Goal: Information Seeking & Learning: Compare options

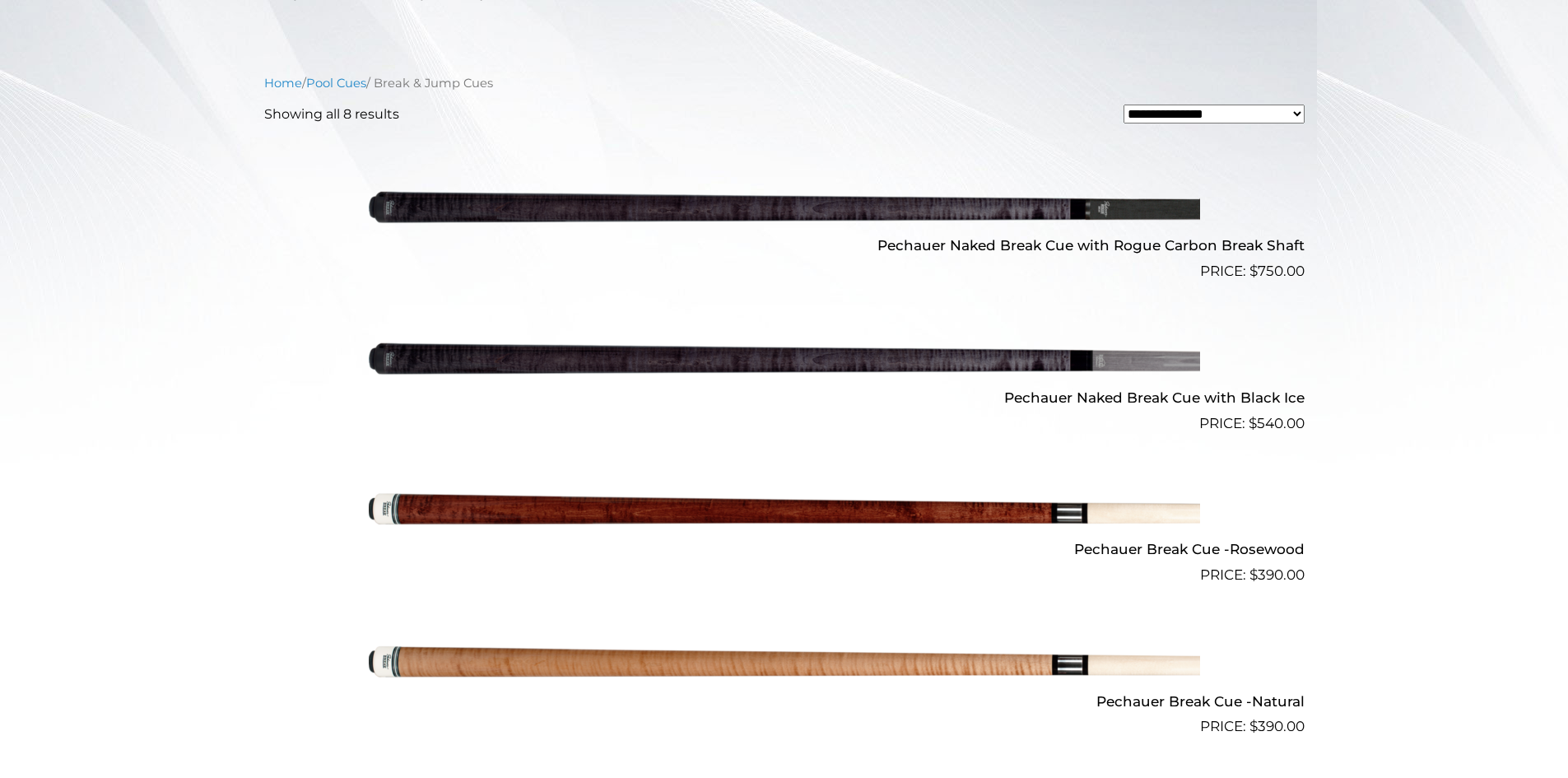
scroll to position [476, 0]
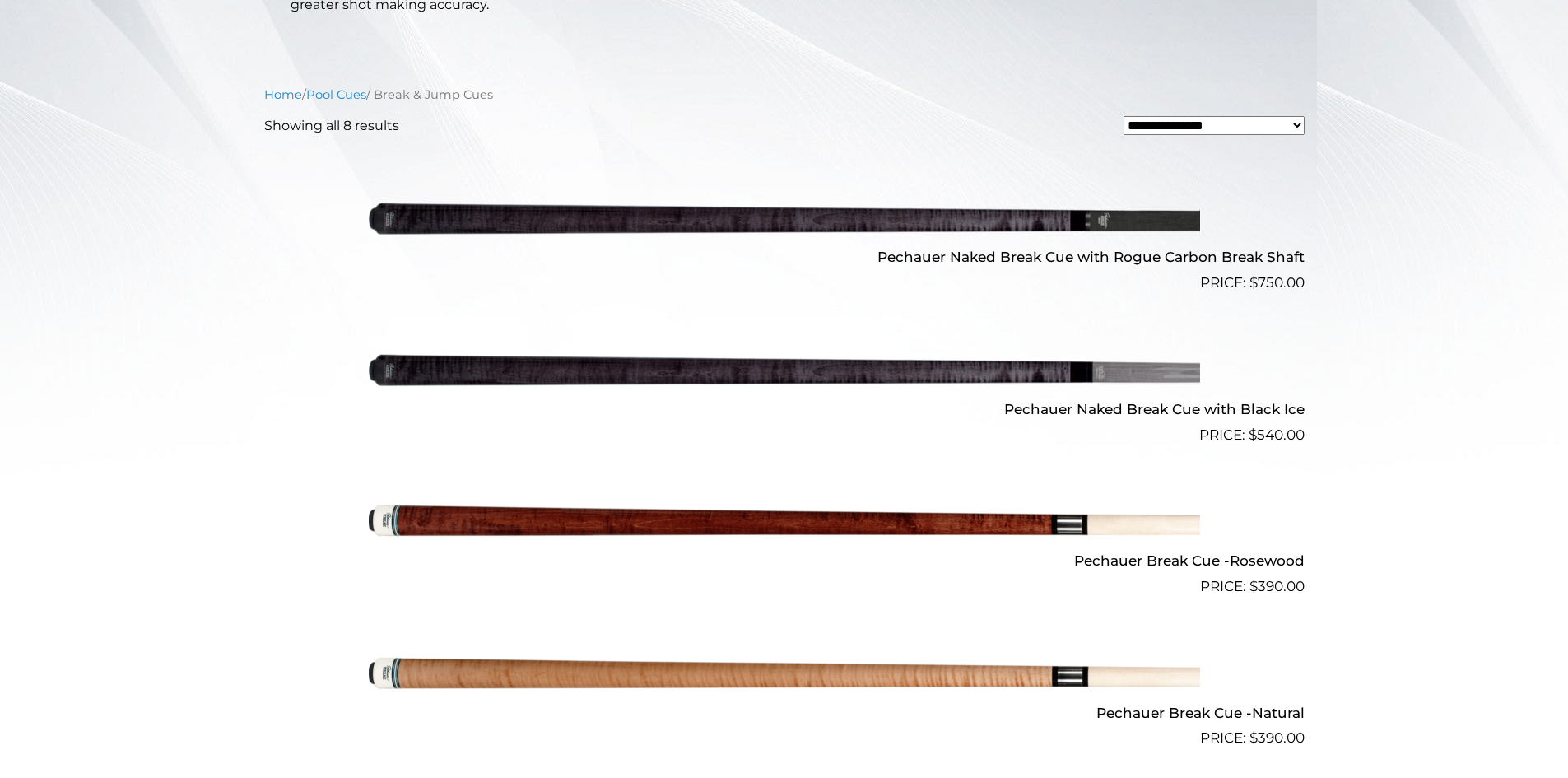
click at [656, 520] on img at bounding box center [784, 521] width 831 height 138
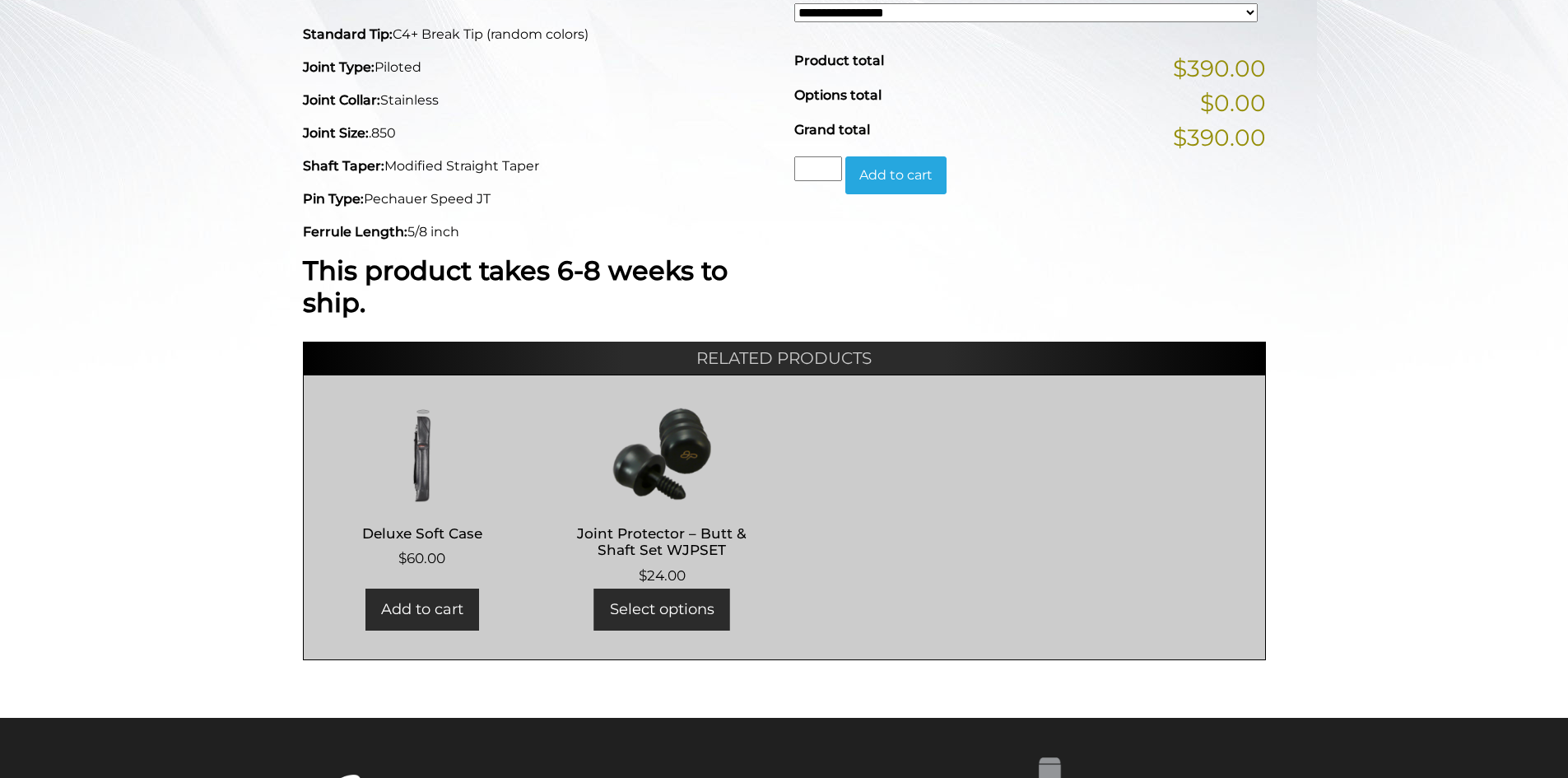
scroll to position [576, 0]
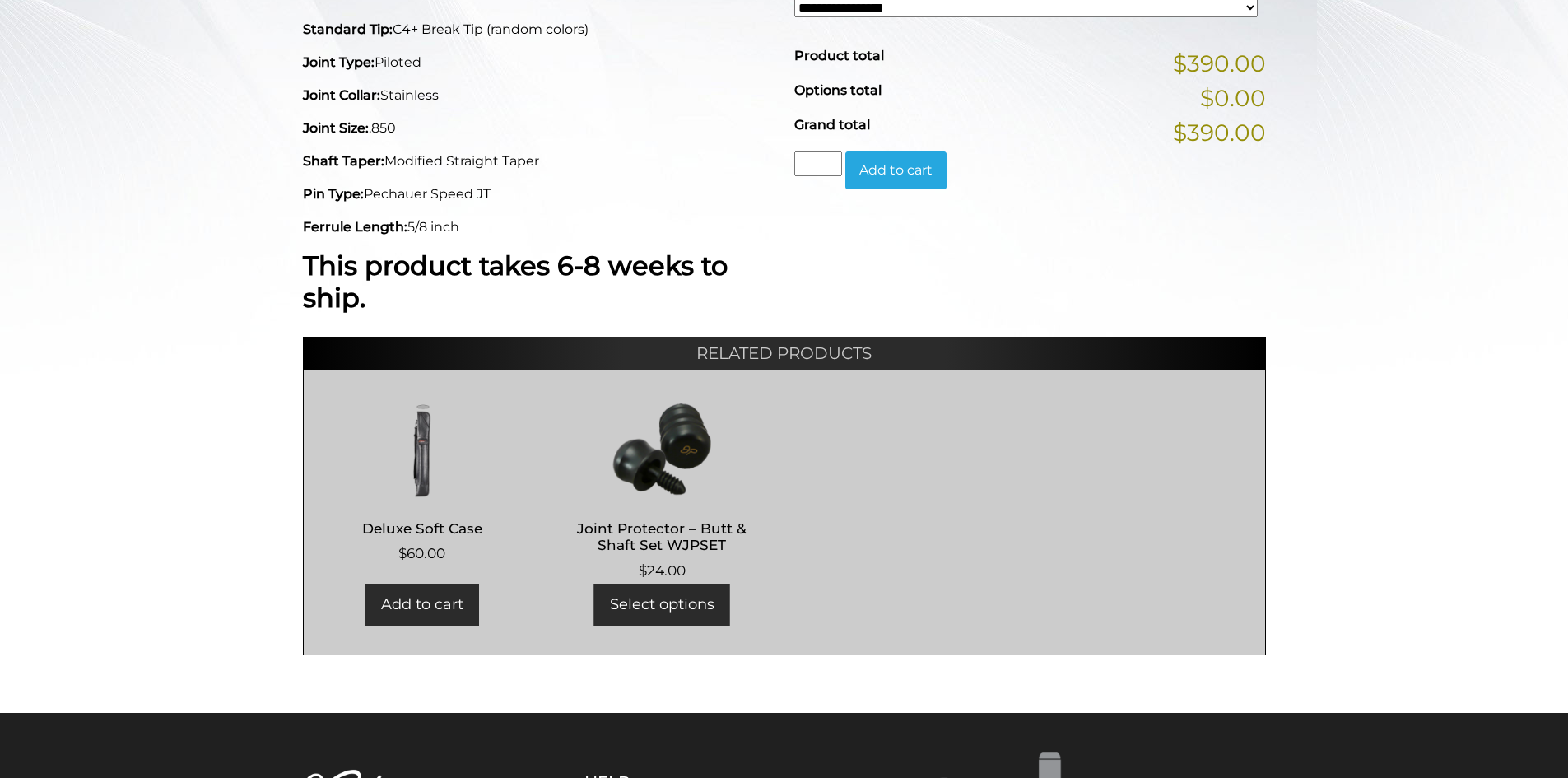
click at [406, 521] on h2 "Deluxe Soft Case" at bounding box center [422, 528] width 205 height 30
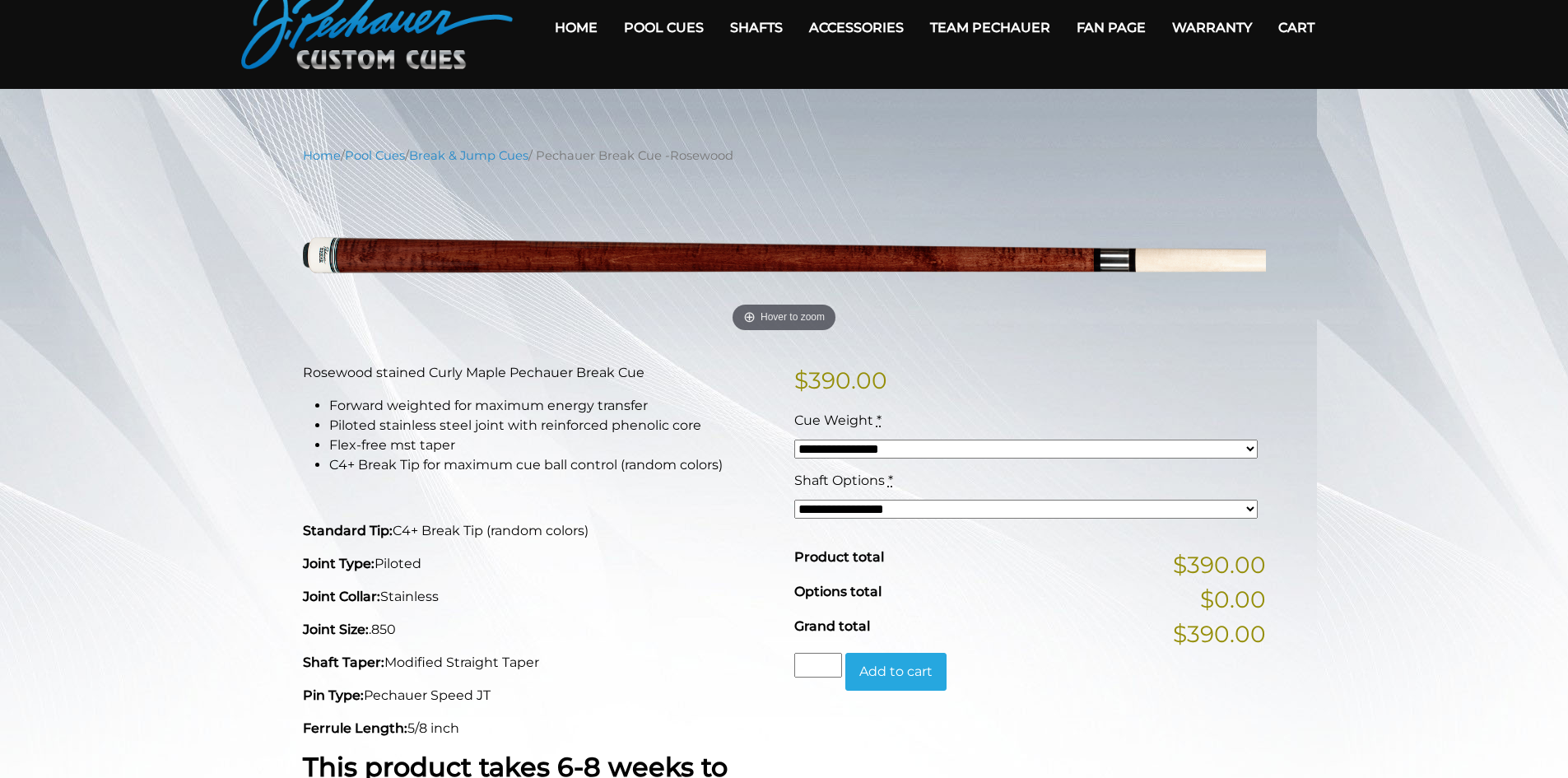
scroll to position [64, 0]
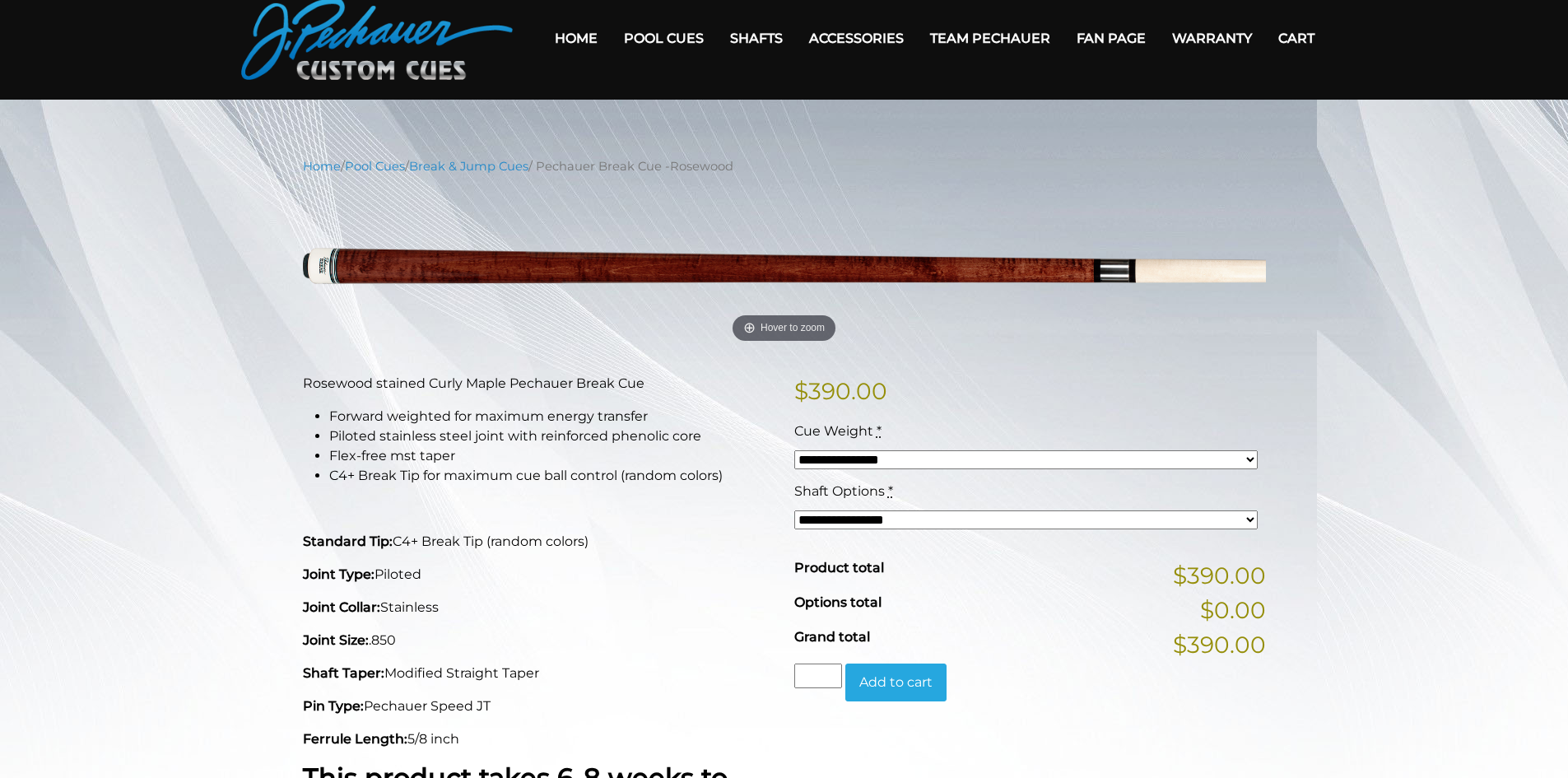
click at [1254, 458] on select "**********" at bounding box center [1026, 459] width 463 height 19
click at [1115, 390] on p "$ 390.00" at bounding box center [1030, 391] width 472 height 34
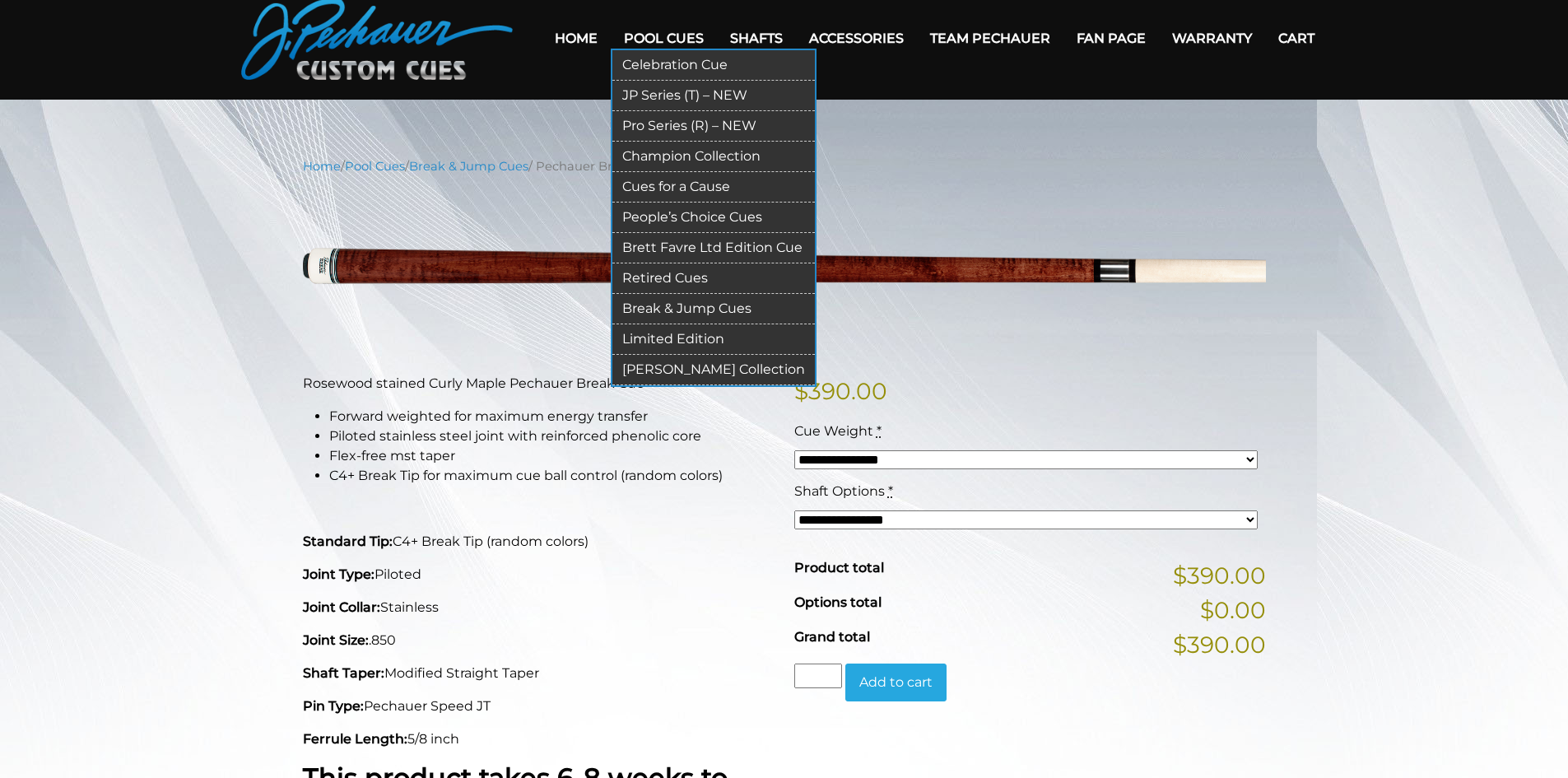
click at [694, 95] on link "JP Series (T) – NEW" at bounding box center [713, 95] width 202 height 30
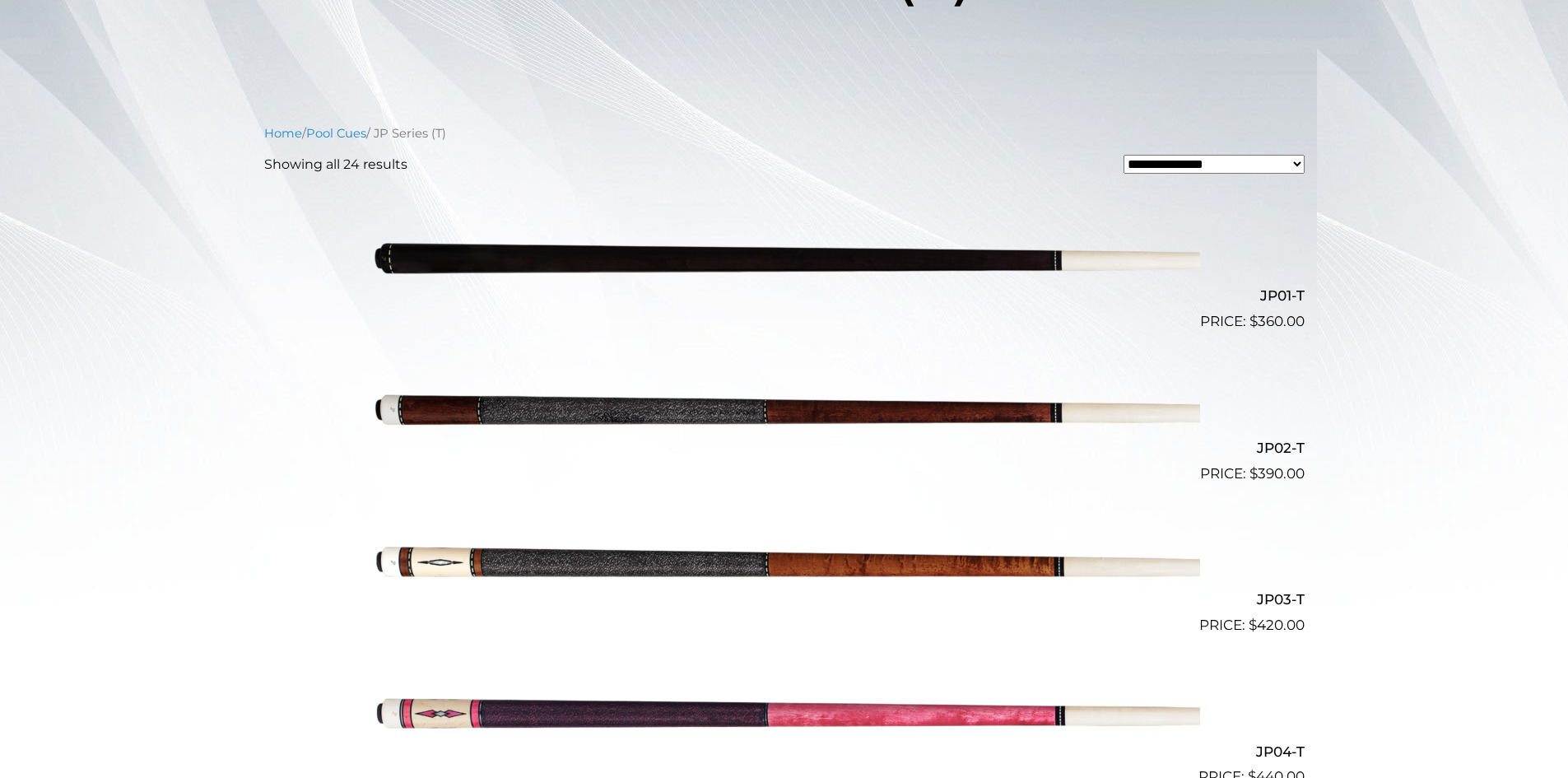
scroll to position [376, 0]
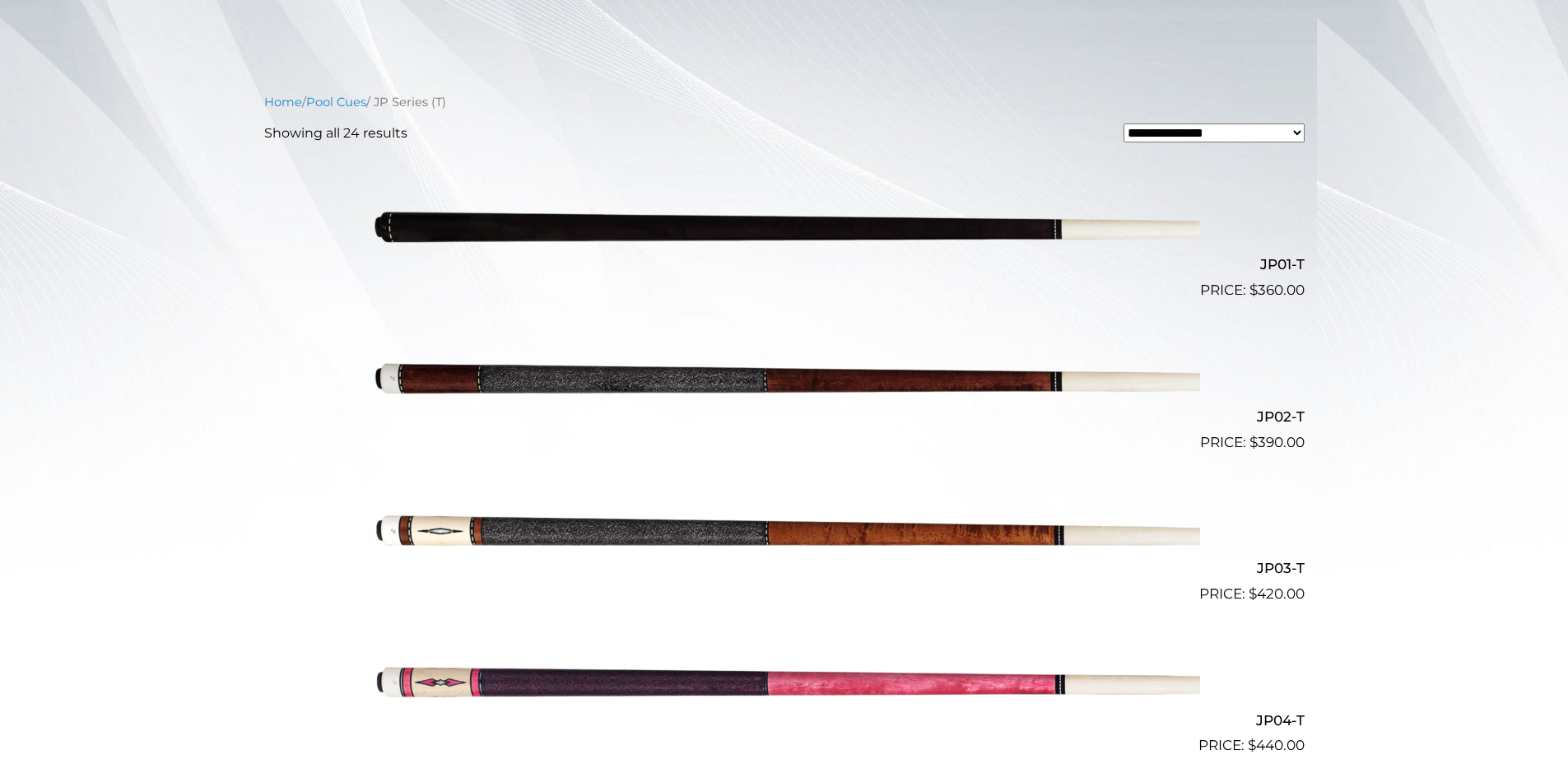
click at [666, 379] on img at bounding box center [784, 376] width 831 height 138
click at [563, 538] on img at bounding box center [784, 529] width 831 height 138
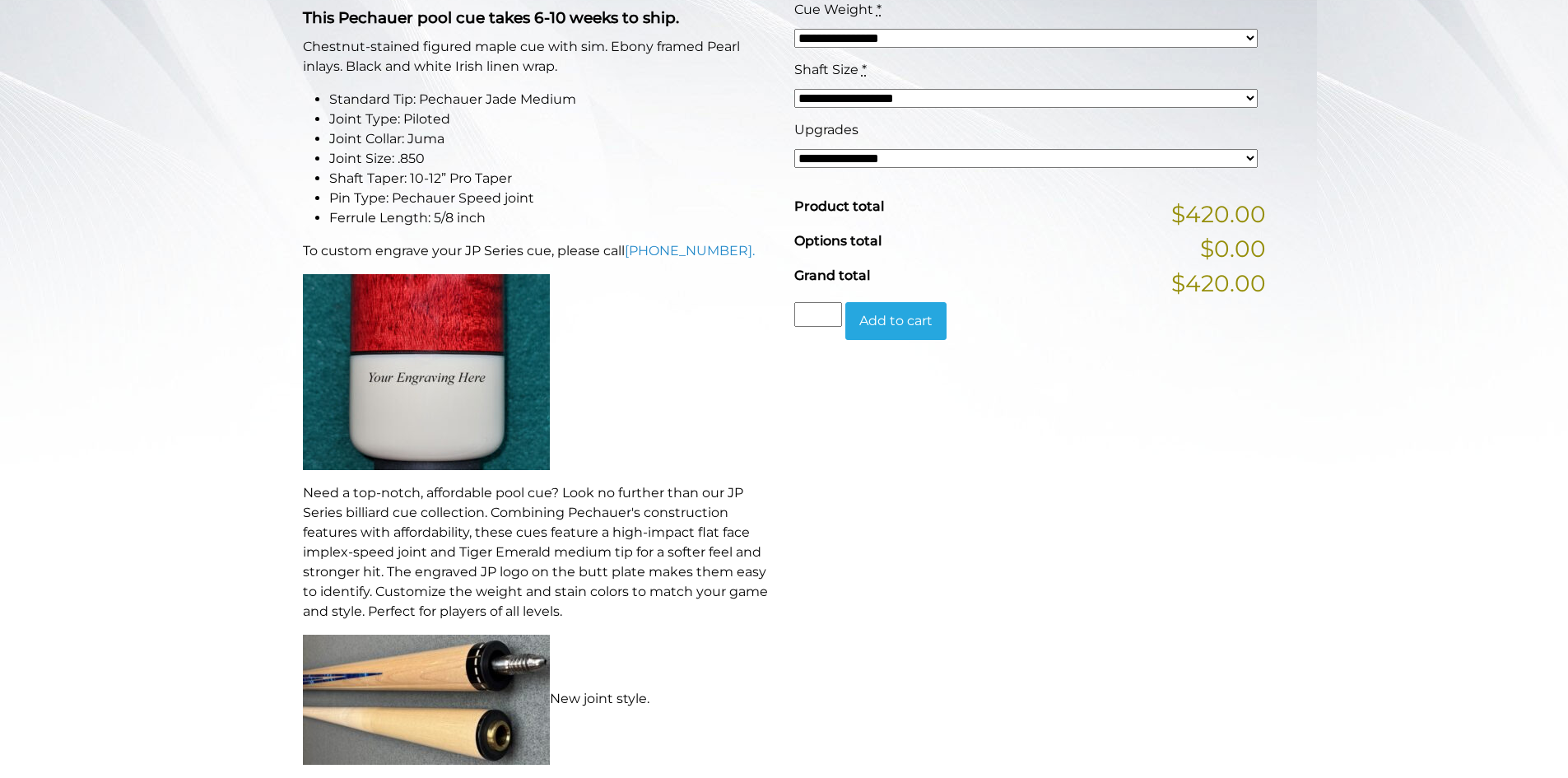
scroll to position [498, 0]
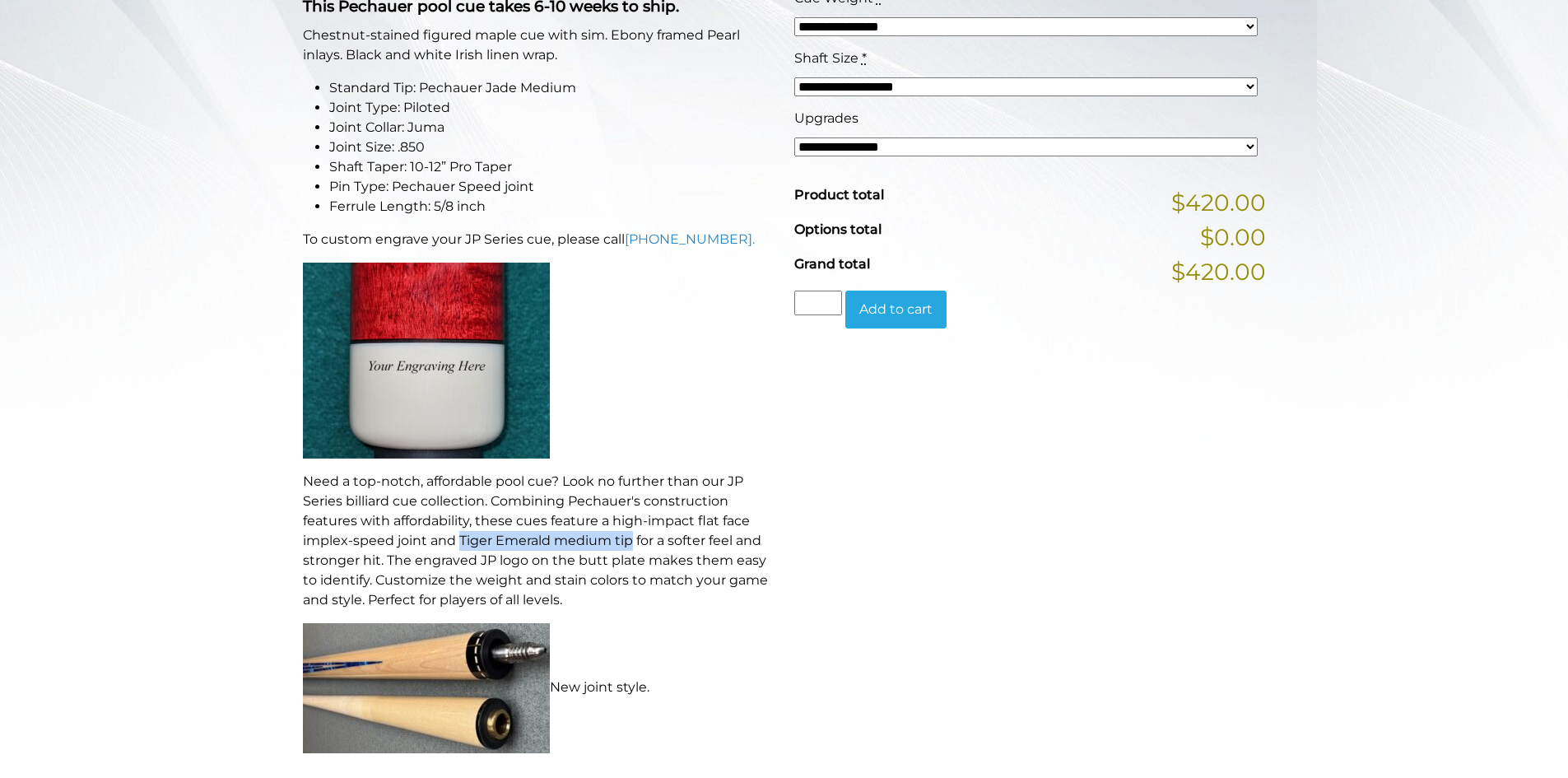
drag, startPoint x: 457, startPoint y: 541, endPoint x: 632, endPoint y: 548, distance: 175.1
click at [632, 548] on p "Need a top-notch, affordable pool cue? Look no further than our JP Series billi…" at bounding box center [539, 540] width 472 height 138
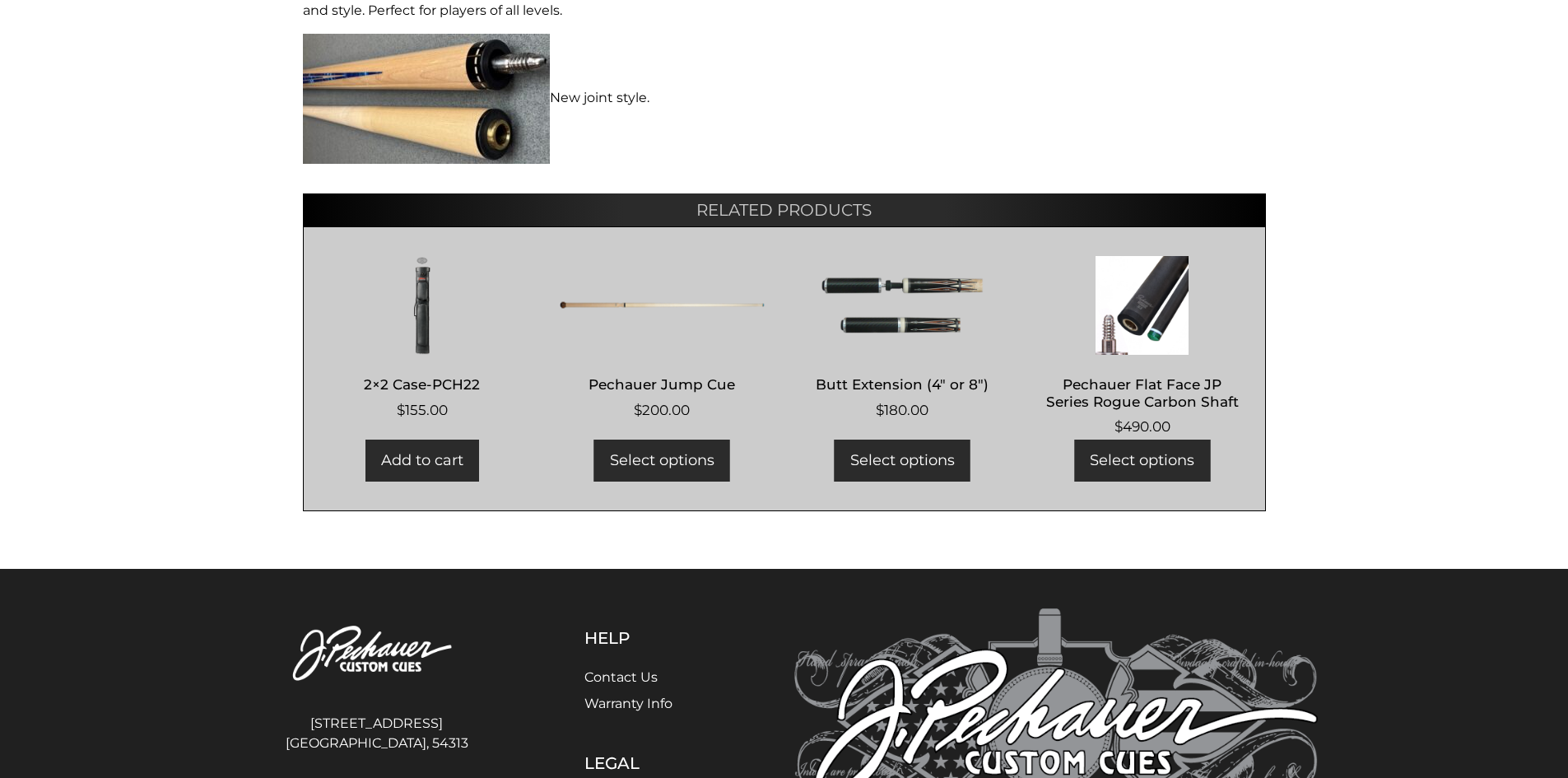
scroll to position [1101, 0]
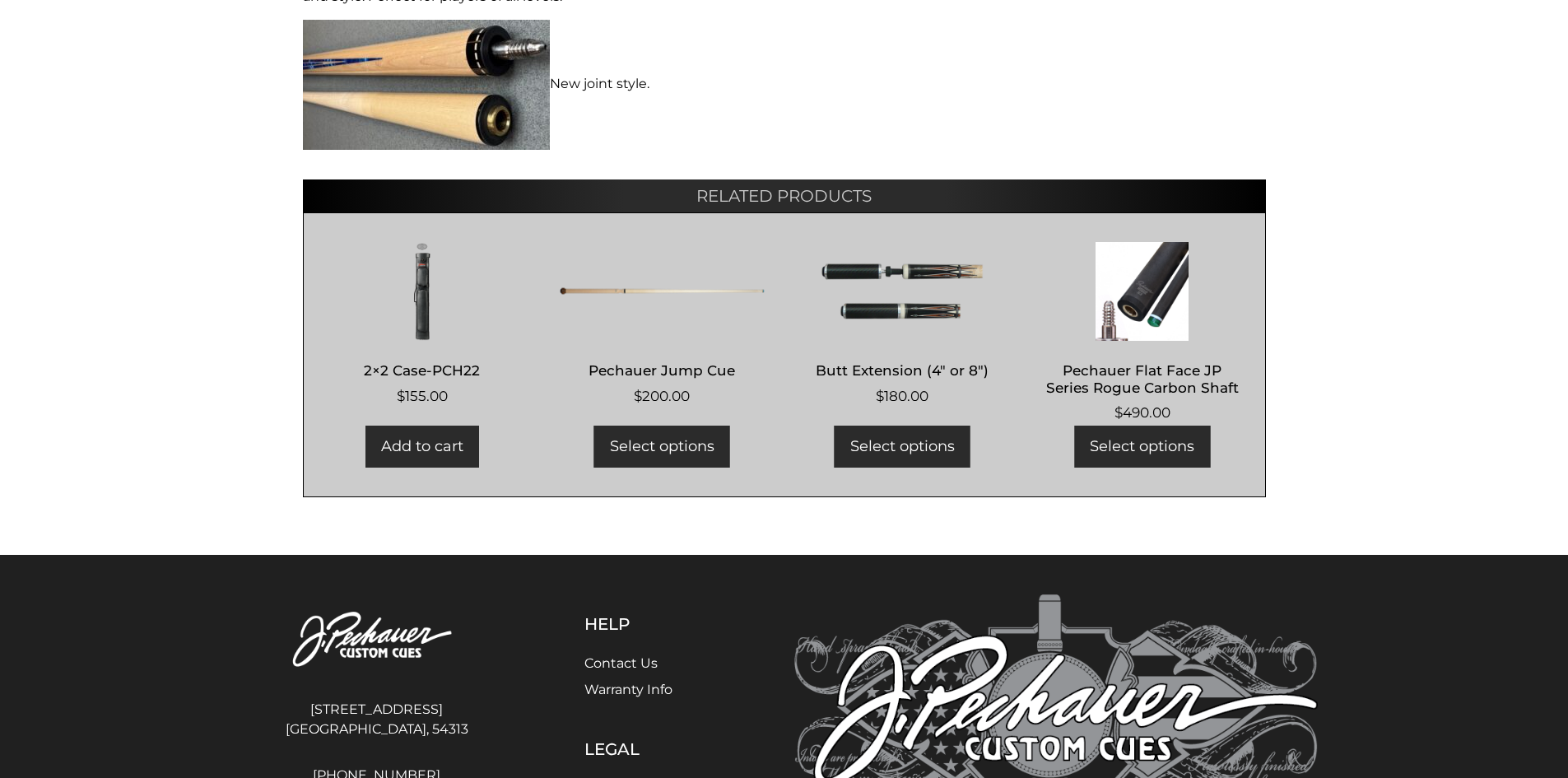
click at [683, 450] on link "Select options" at bounding box center [662, 447] width 135 height 42
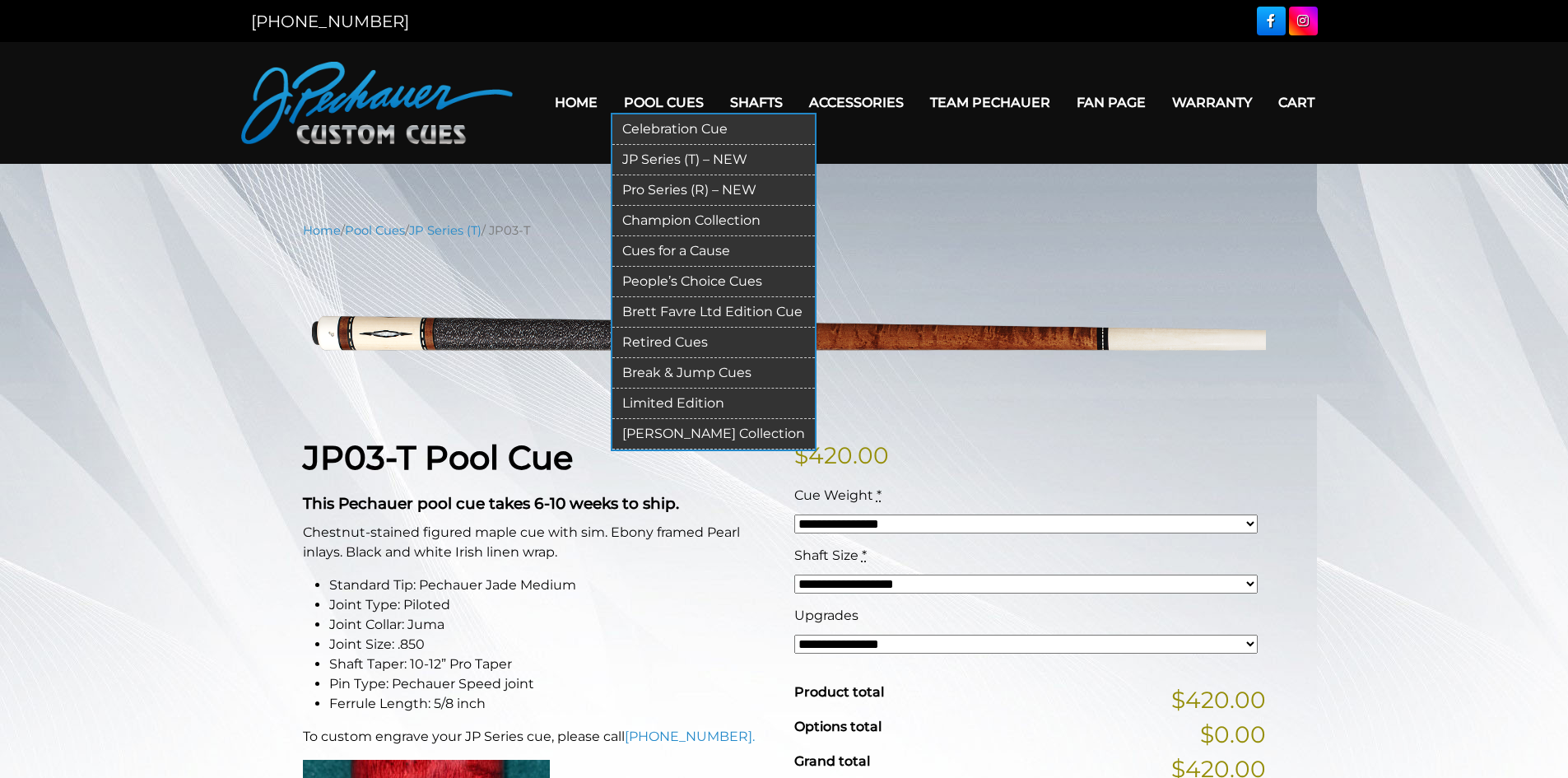
click at [738, 312] on link "Brett Favre Ltd Edition Cue" at bounding box center [713, 312] width 202 height 30
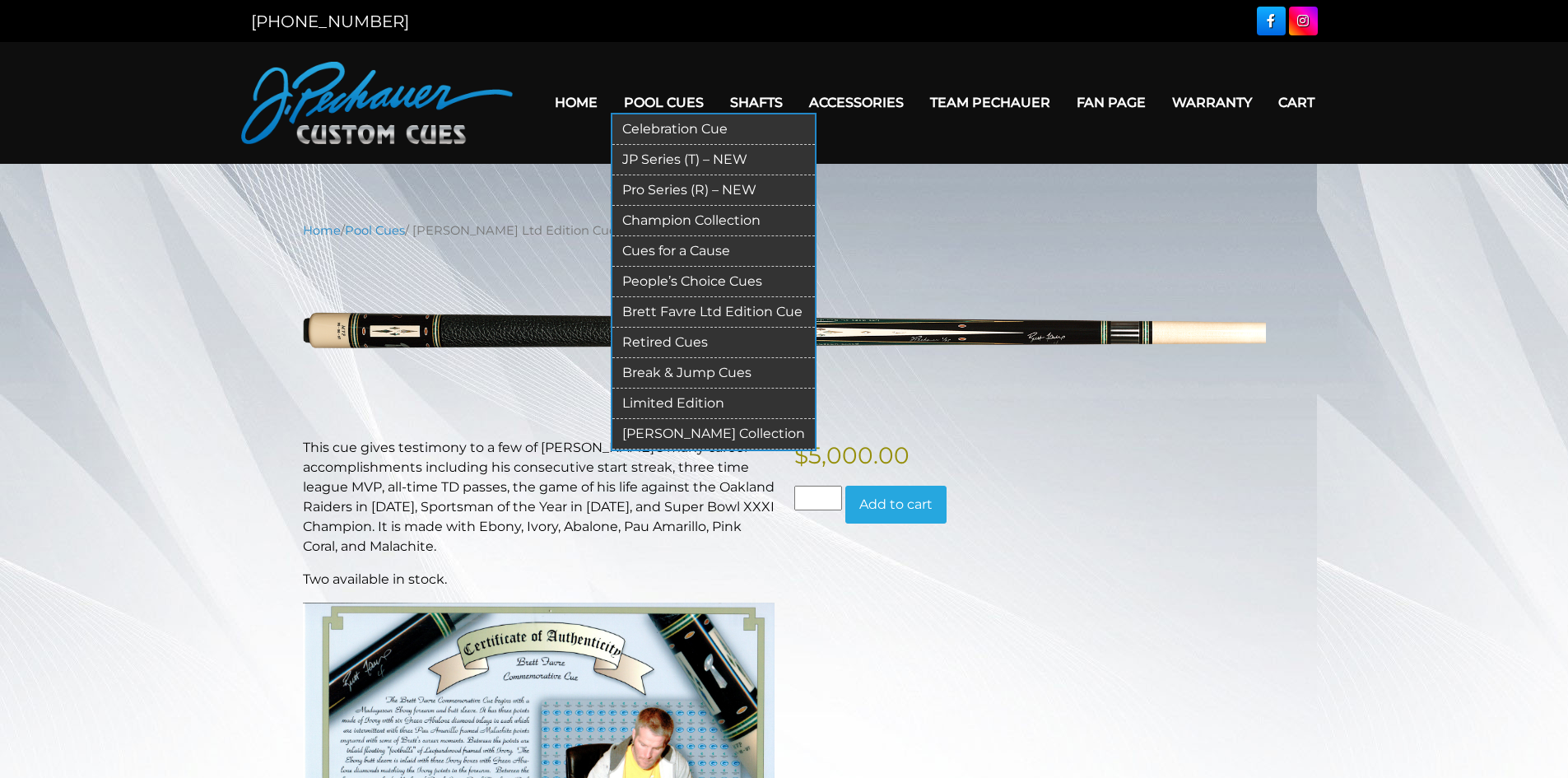
click at [696, 372] on link "Break & Jump Cues" at bounding box center [713, 373] width 202 height 30
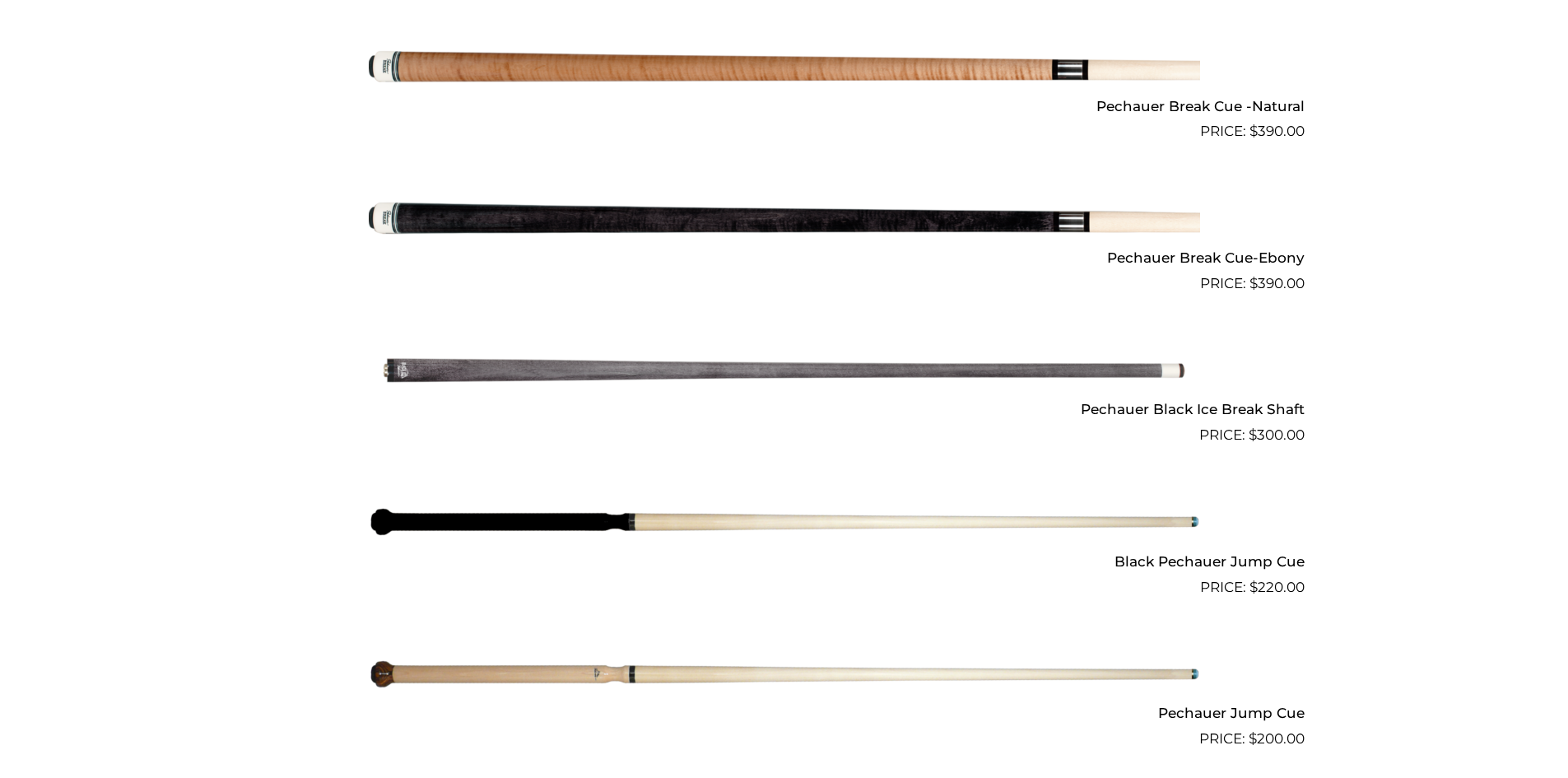
scroll to position [1092, 0]
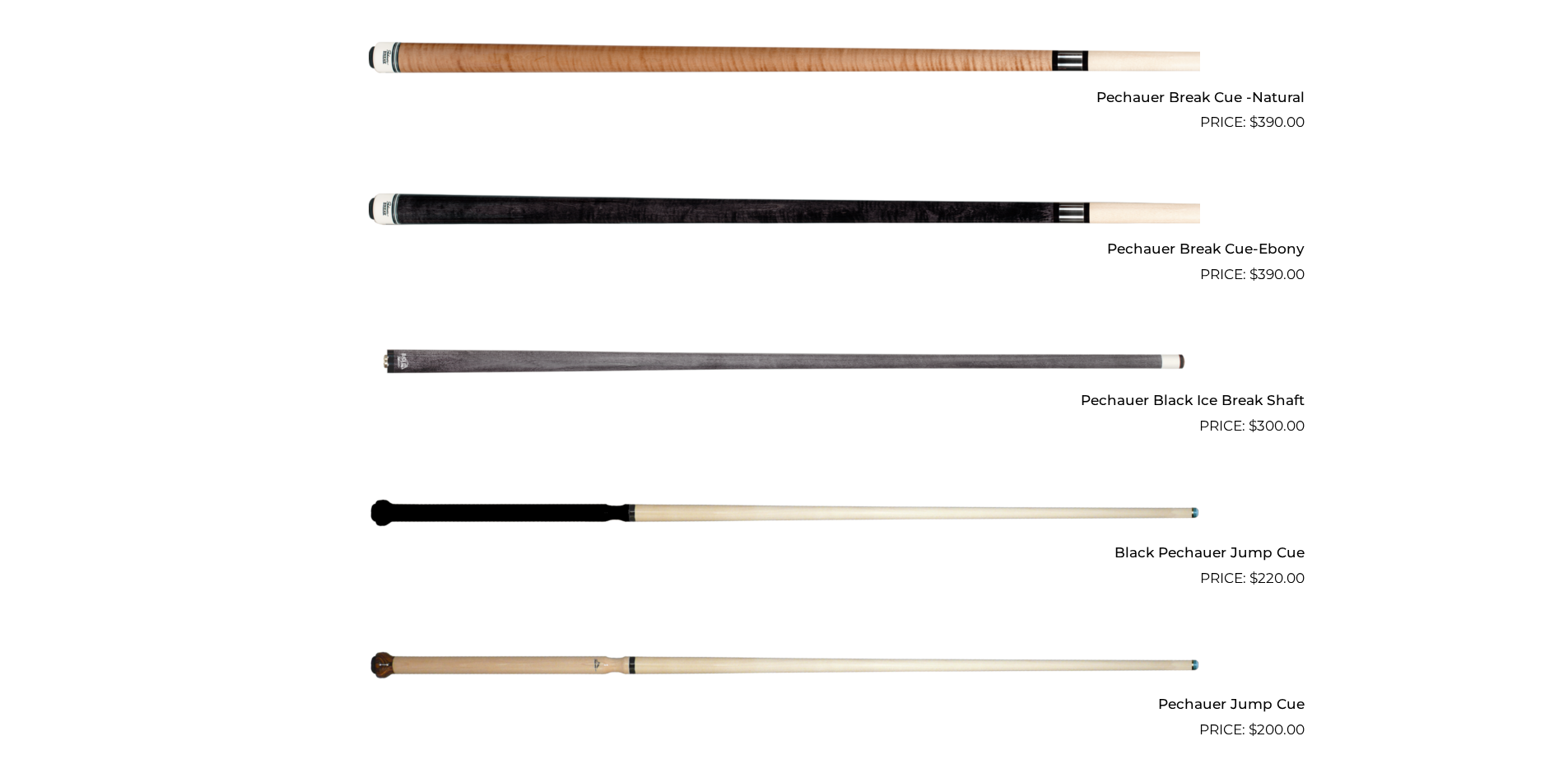
click at [774, 365] on img at bounding box center [784, 361] width 831 height 138
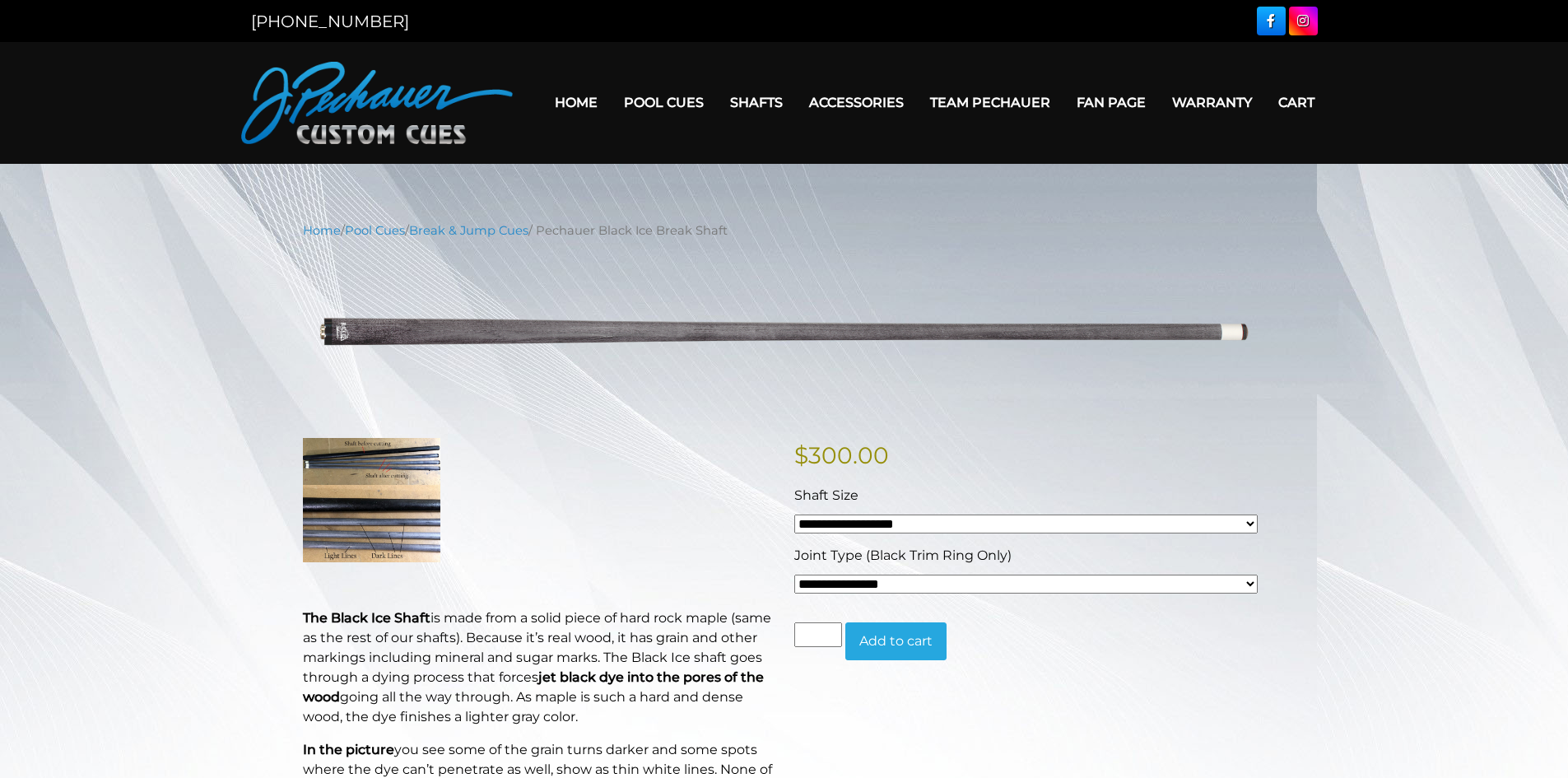
click at [377, 462] on img at bounding box center [371, 500] width 137 height 124
click at [396, 526] on img at bounding box center [371, 500] width 137 height 124
drag, startPoint x: 399, startPoint y: 496, endPoint x: 397, endPoint y: 475, distance: 21.1
click at [398, 494] on img at bounding box center [371, 500] width 137 height 124
click at [398, 462] on img at bounding box center [371, 500] width 137 height 124
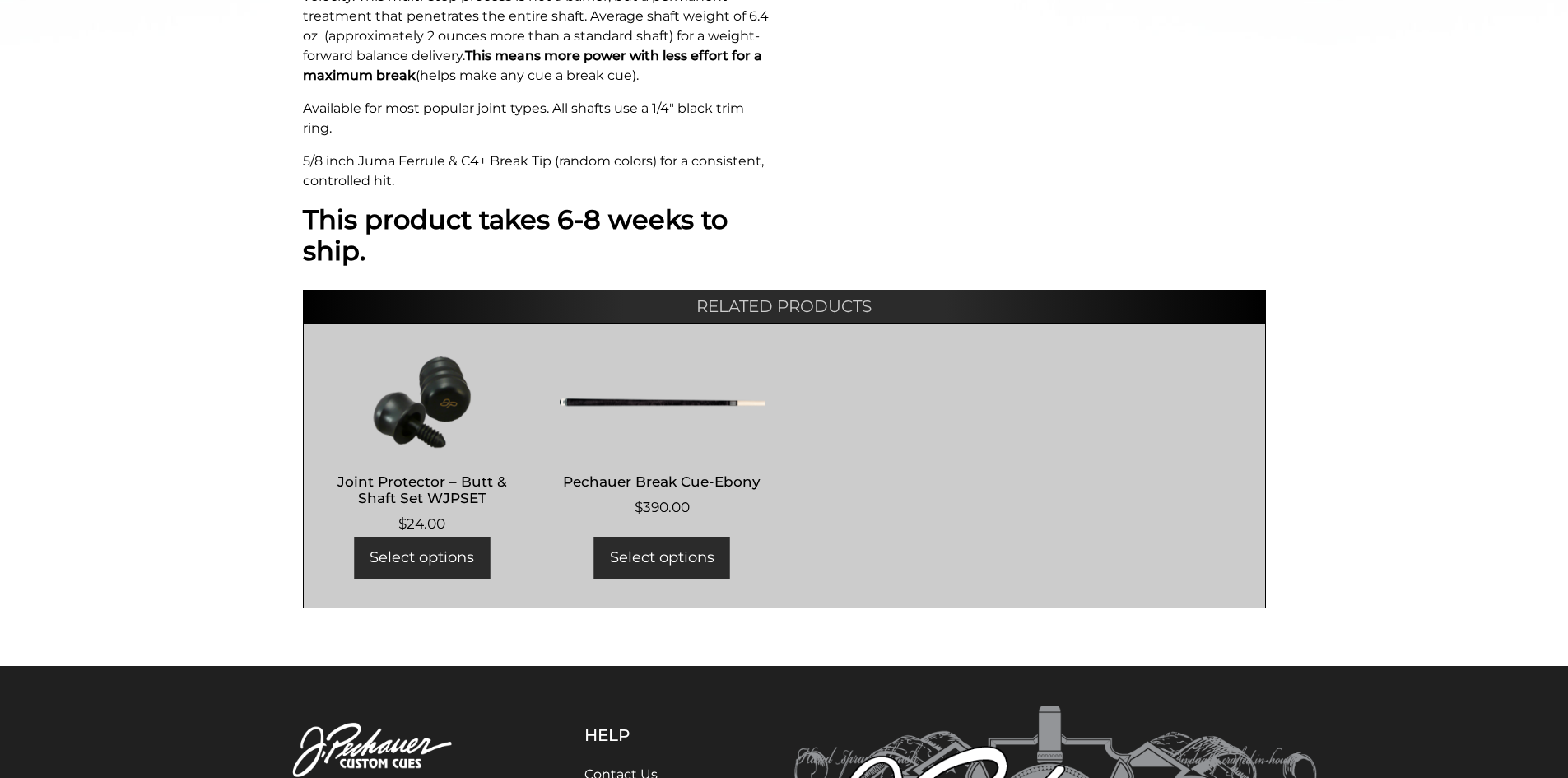
scroll to position [906, 0]
click at [655, 488] on h2 "Pechauer Break Cue-Ebony" at bounding box center [661, 480] width 205 height 30
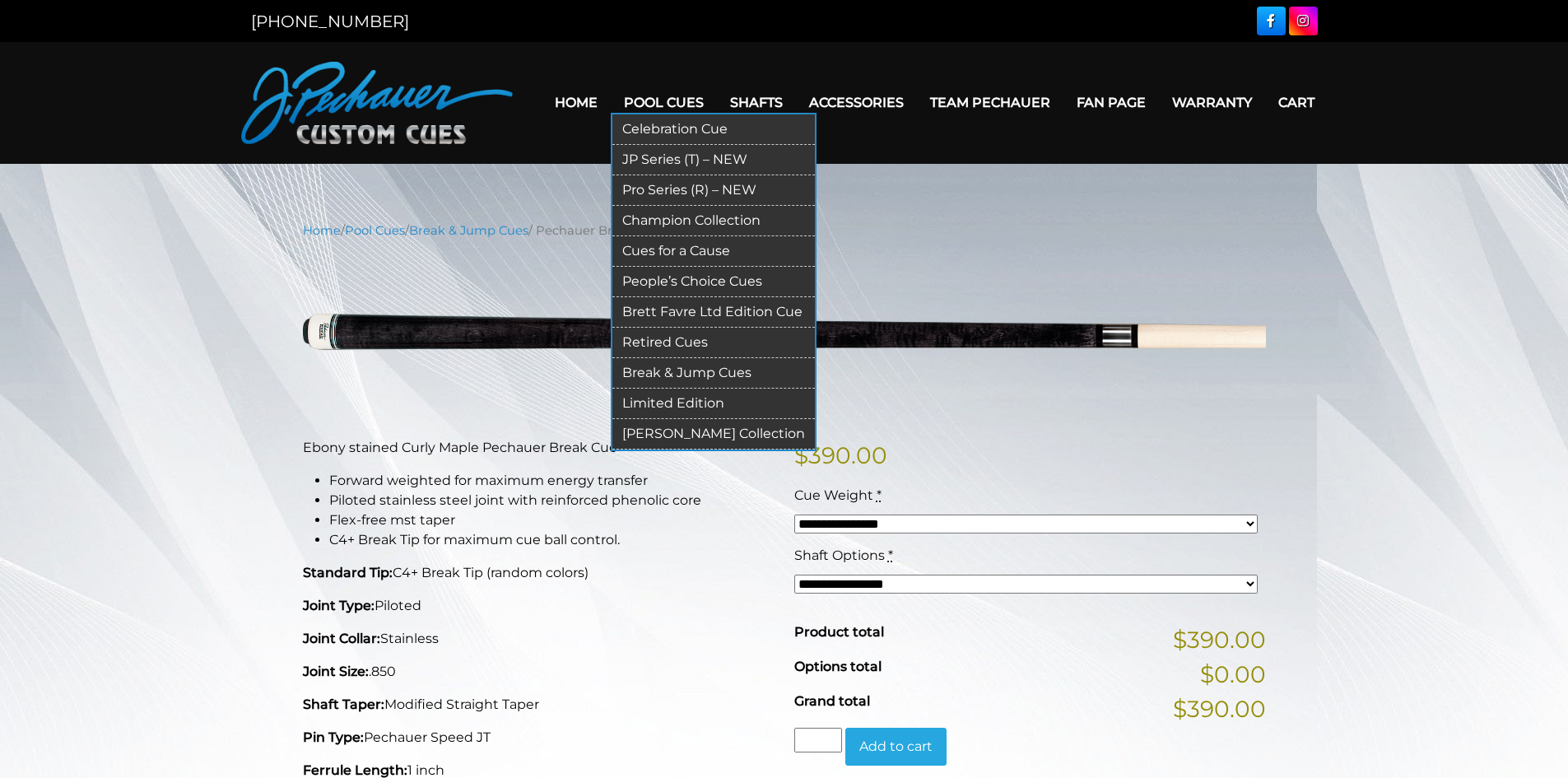
click at [658, 155] on link "JP Series (T) – NEW" at bounding box center [713, 160] width 202 height 30
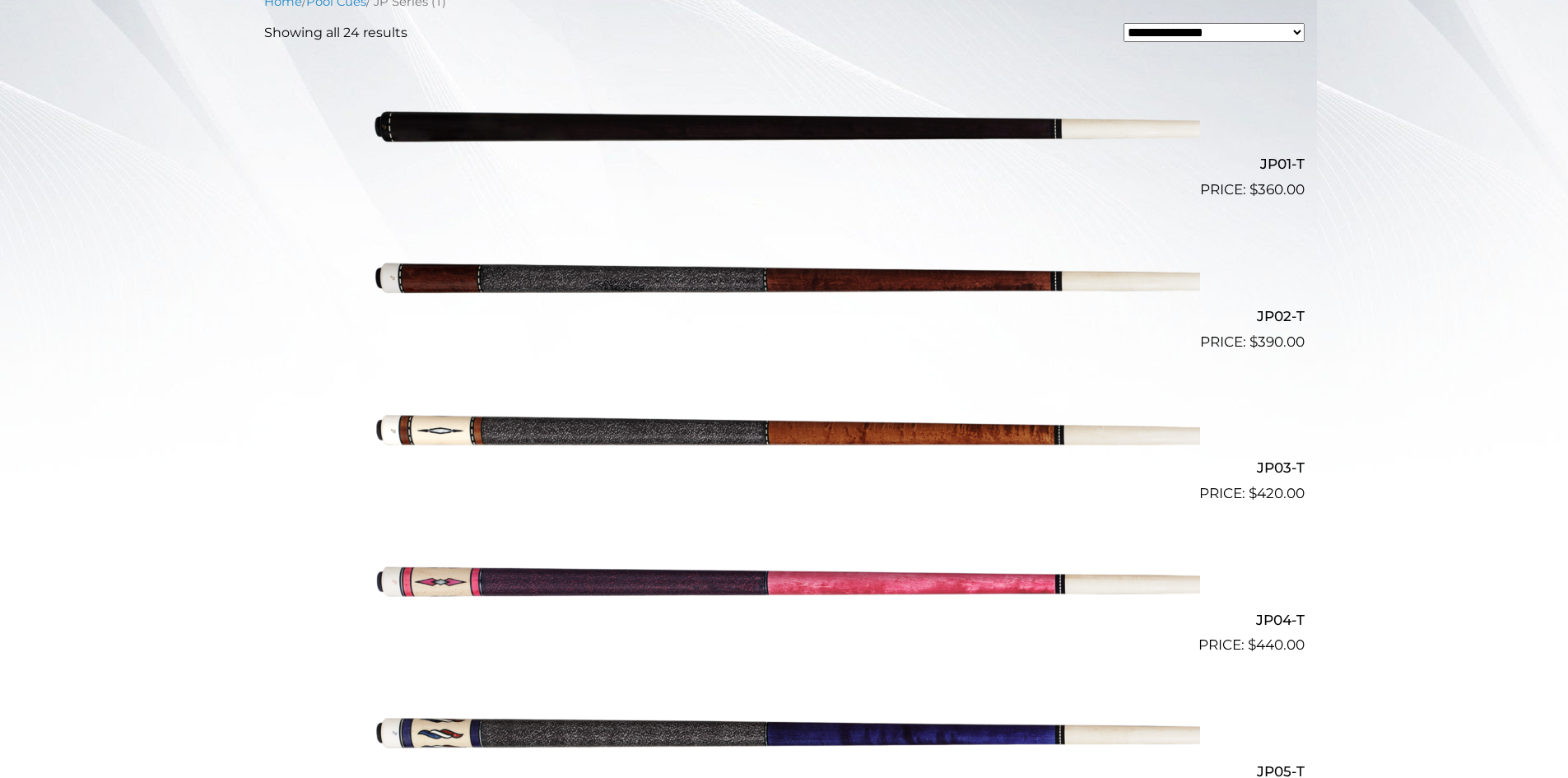
scroll to position [520, 0]
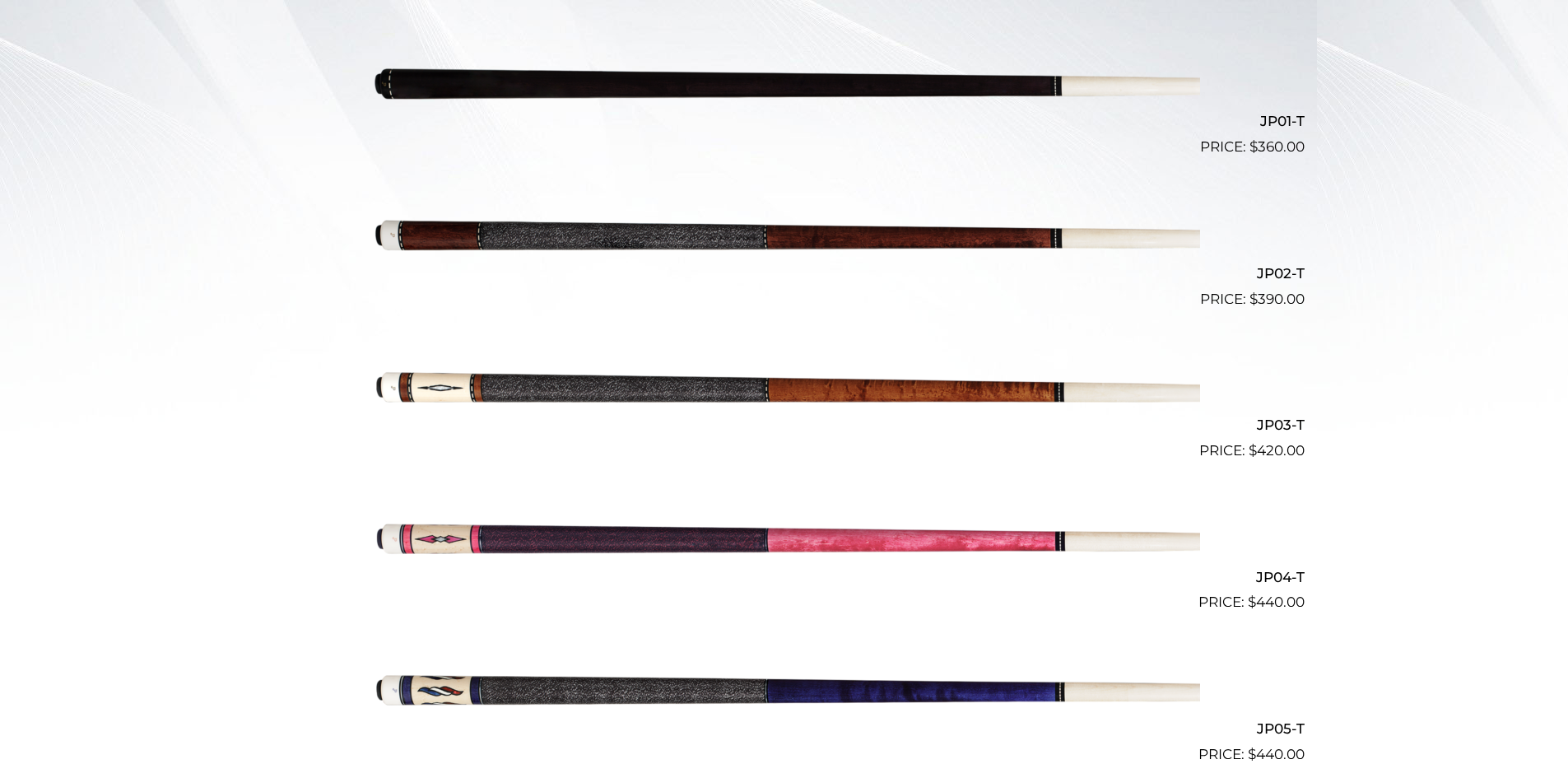
click at [601, 248] on img at bounding box center [784, 233] width 831 height 138
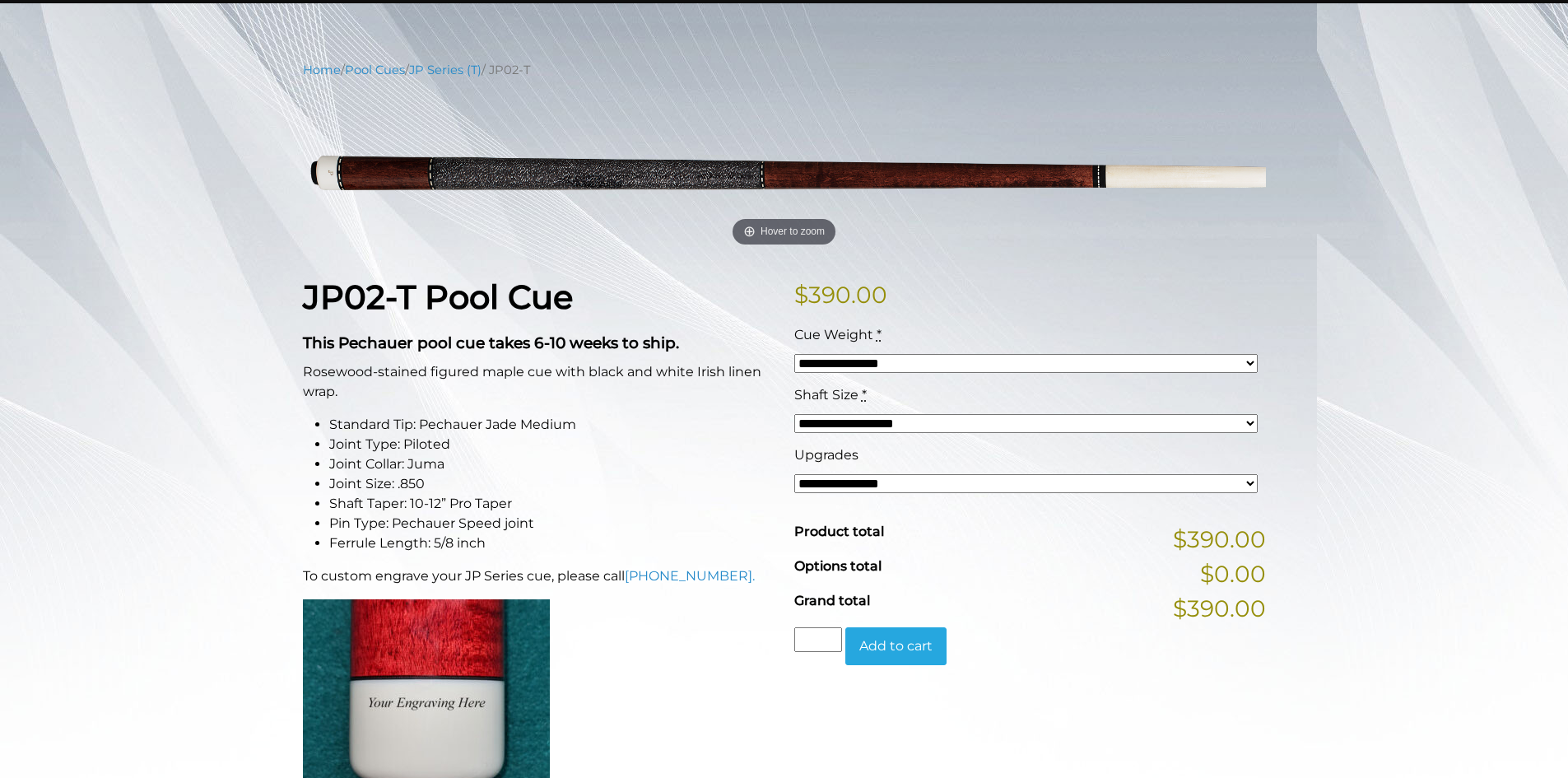
scroll to position [165, 0]
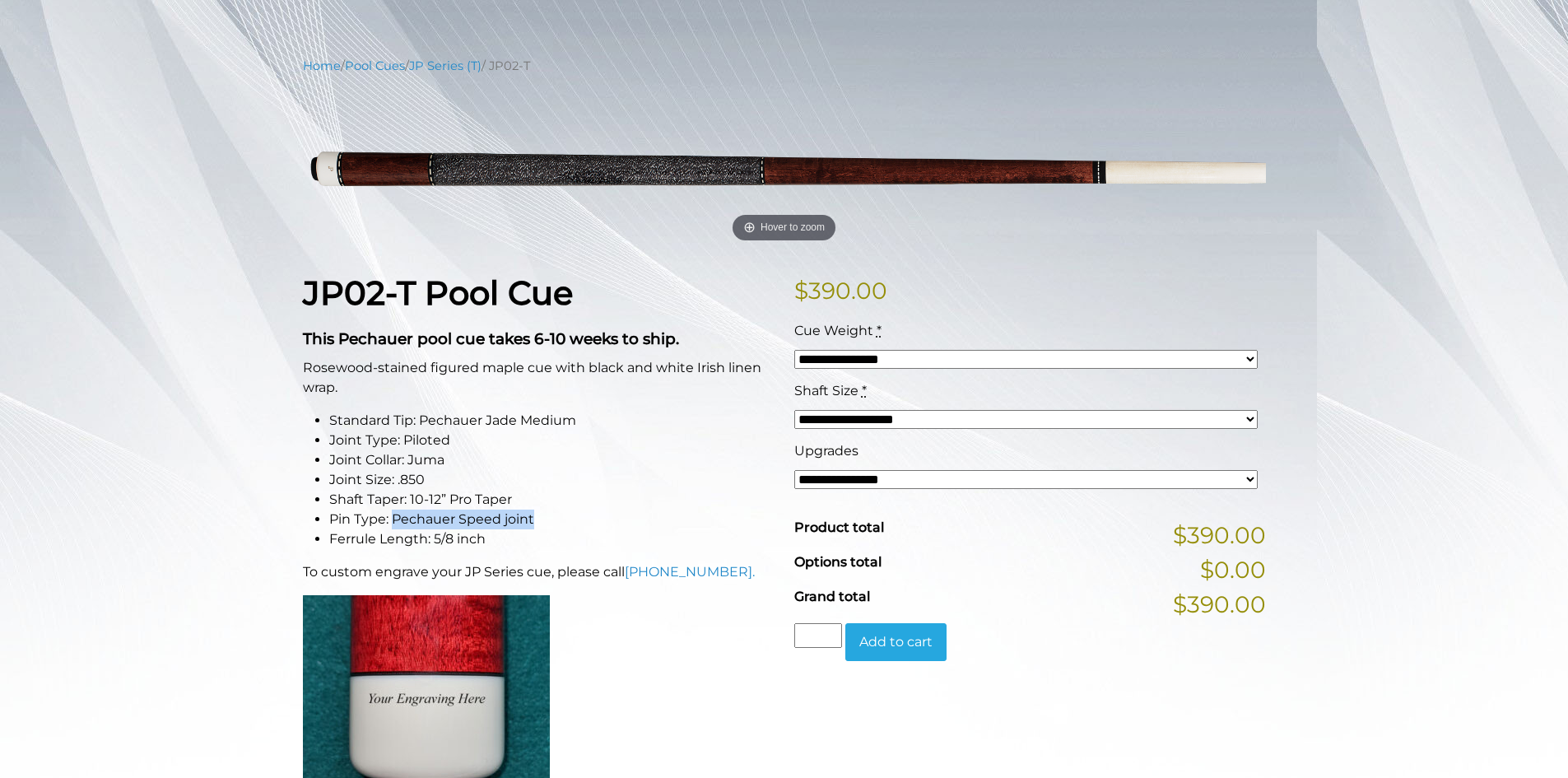
drag, startPoint x: 533, startPoint y: 520, endPoint x: 393, endPoint y: 523, distance: 140.0
click at [393, 523] on li "Pin Type: Pechauer Speed joint" at bounding box center [552, 520] width 445 height 20
